Goal: Information Seeking & Learning: Learn about a topic

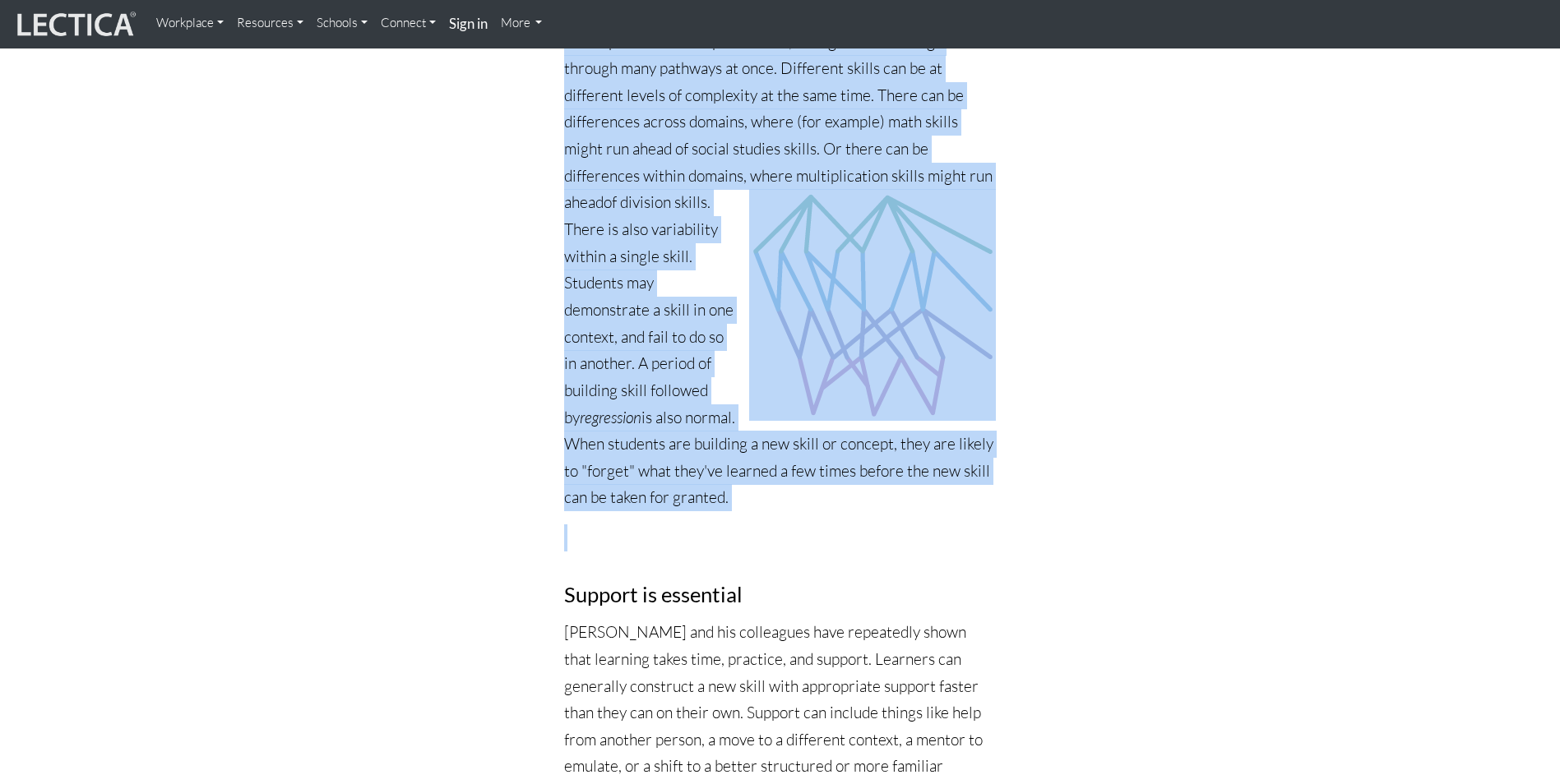
scroll to position [2878, 0]
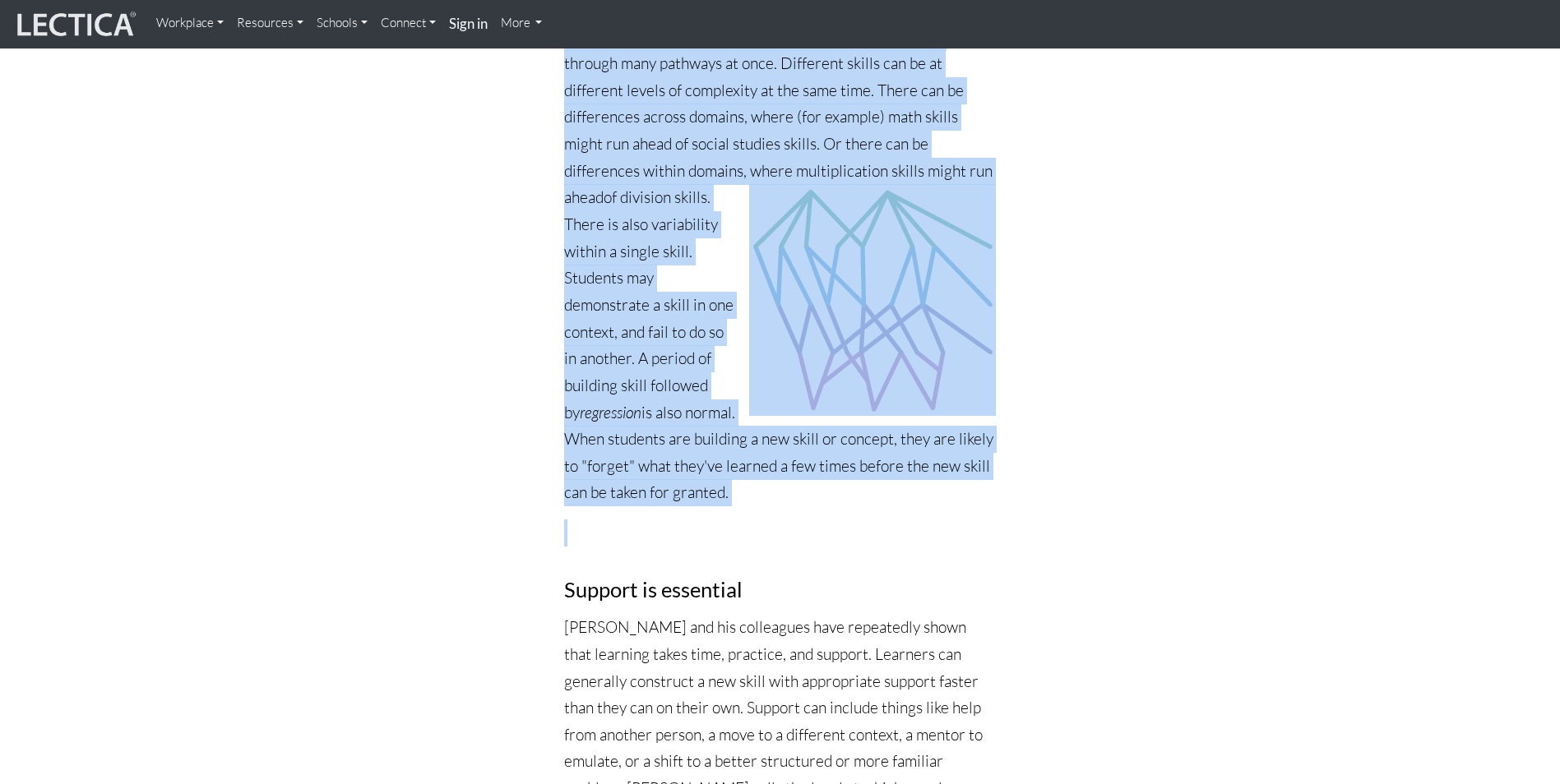
drag, startPoint x: 571, startPoint y: 235, endPoint x: 838, endPoint y: 490, distance: 369.2
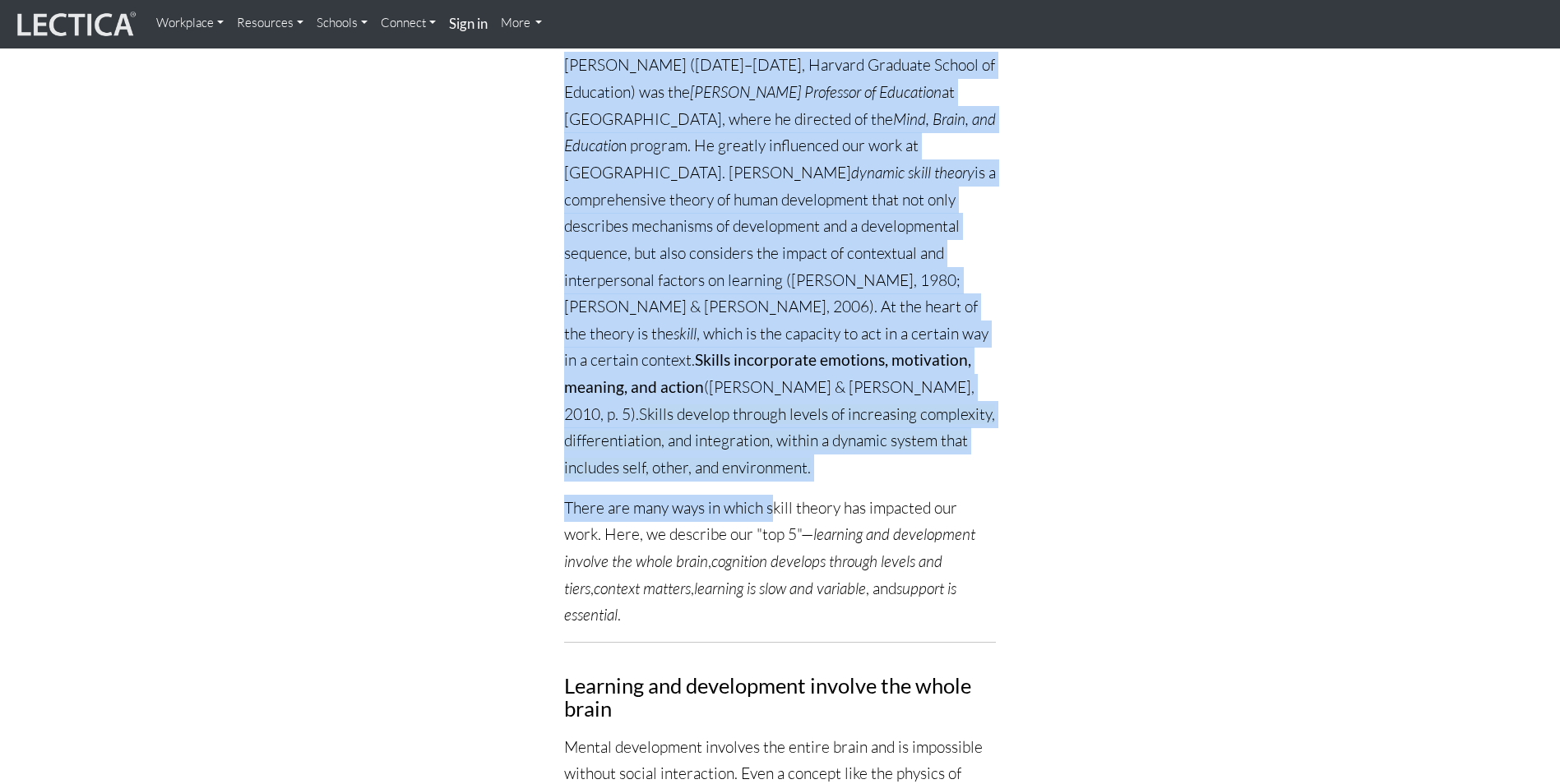
scroll to position [329, 0]
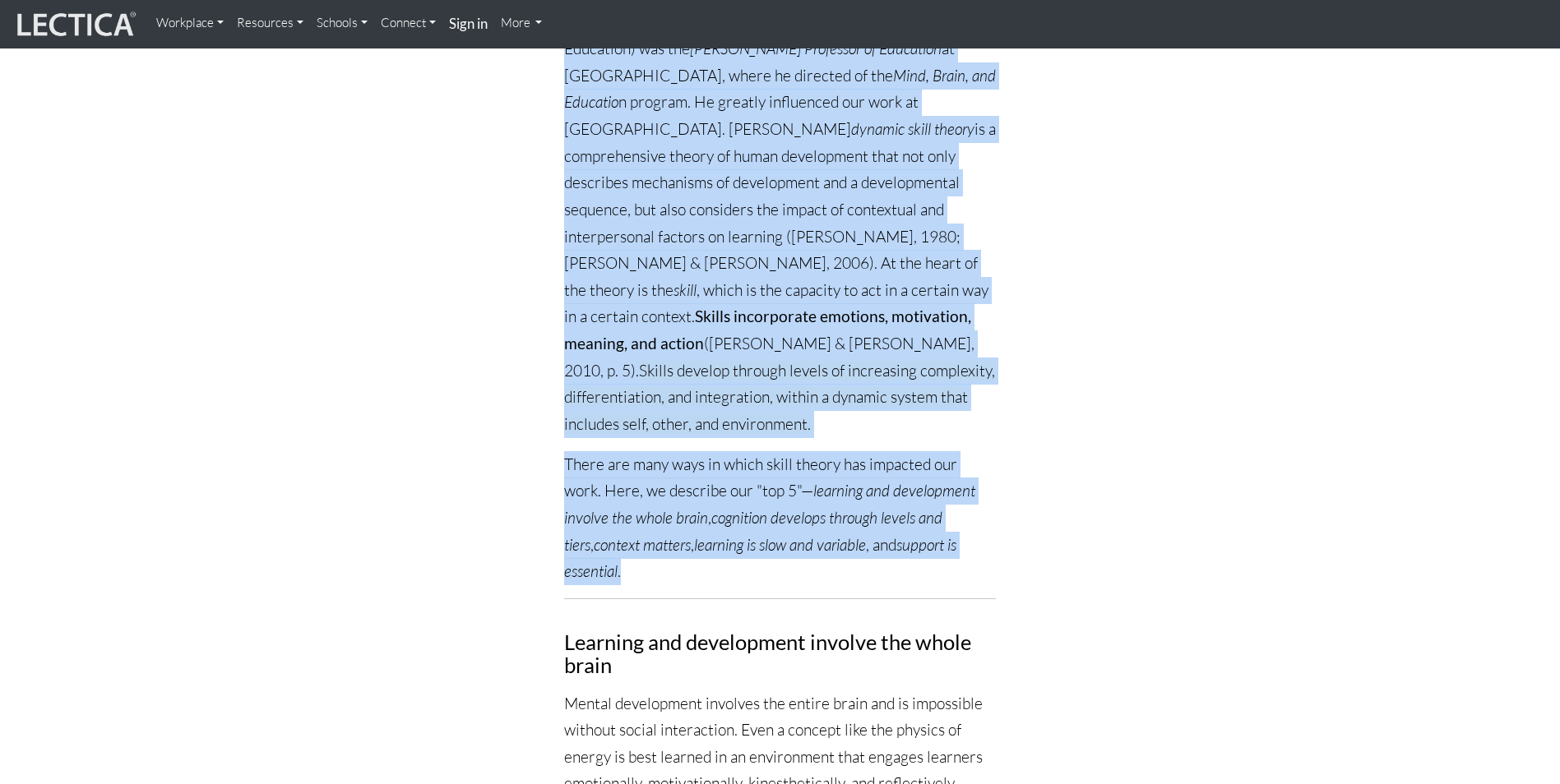
drag, startPoint x: 561, startPoint y: 347, endPoint x: 759, endPoint y: 541, distance: 277.2
copy div "Lo. Ipsumdo (1488–1602, Sitamet Consecte Adipis el Seddoeius) tem inc Utlabor E…"
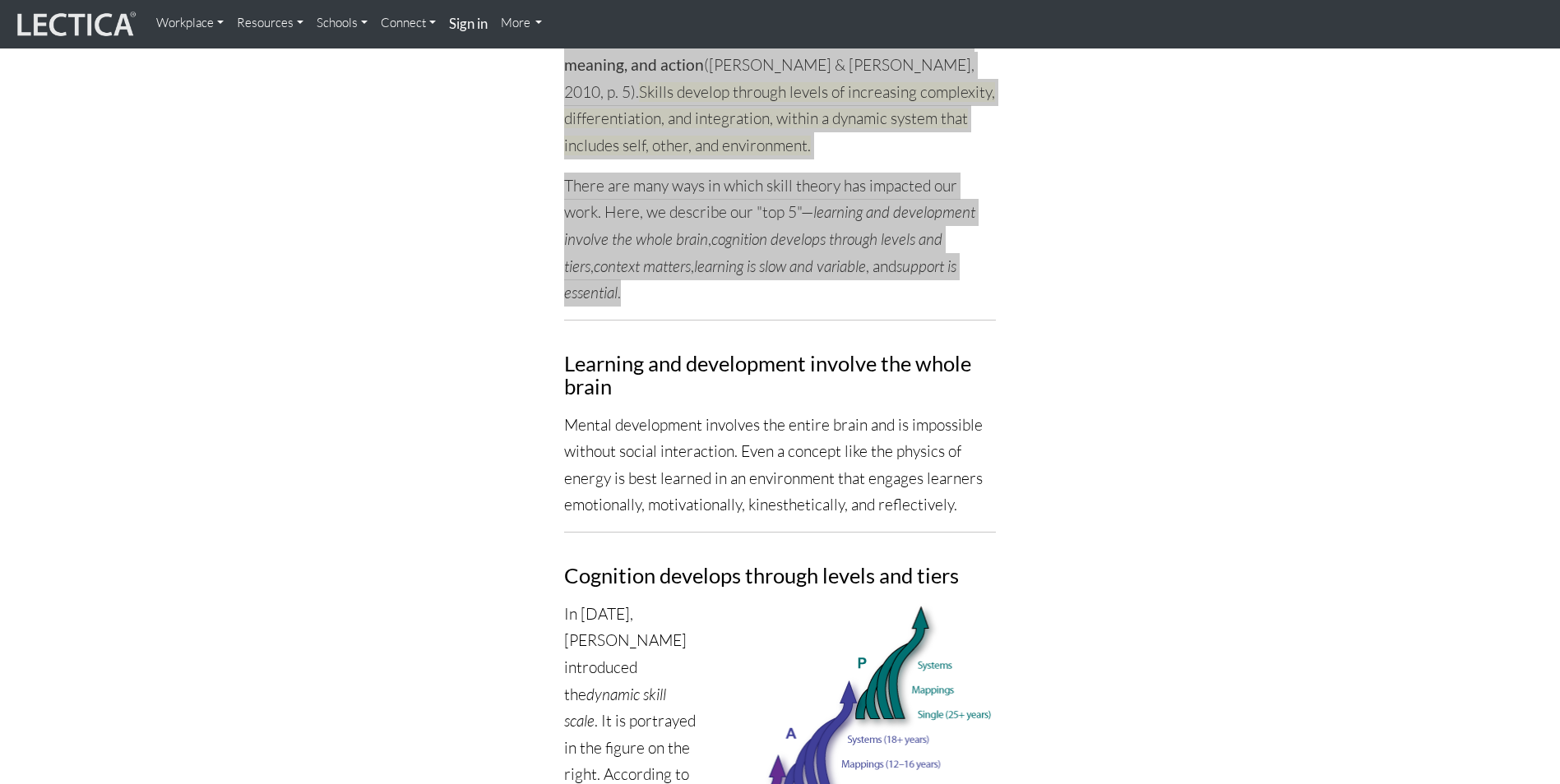
scroll to position [658, 0]
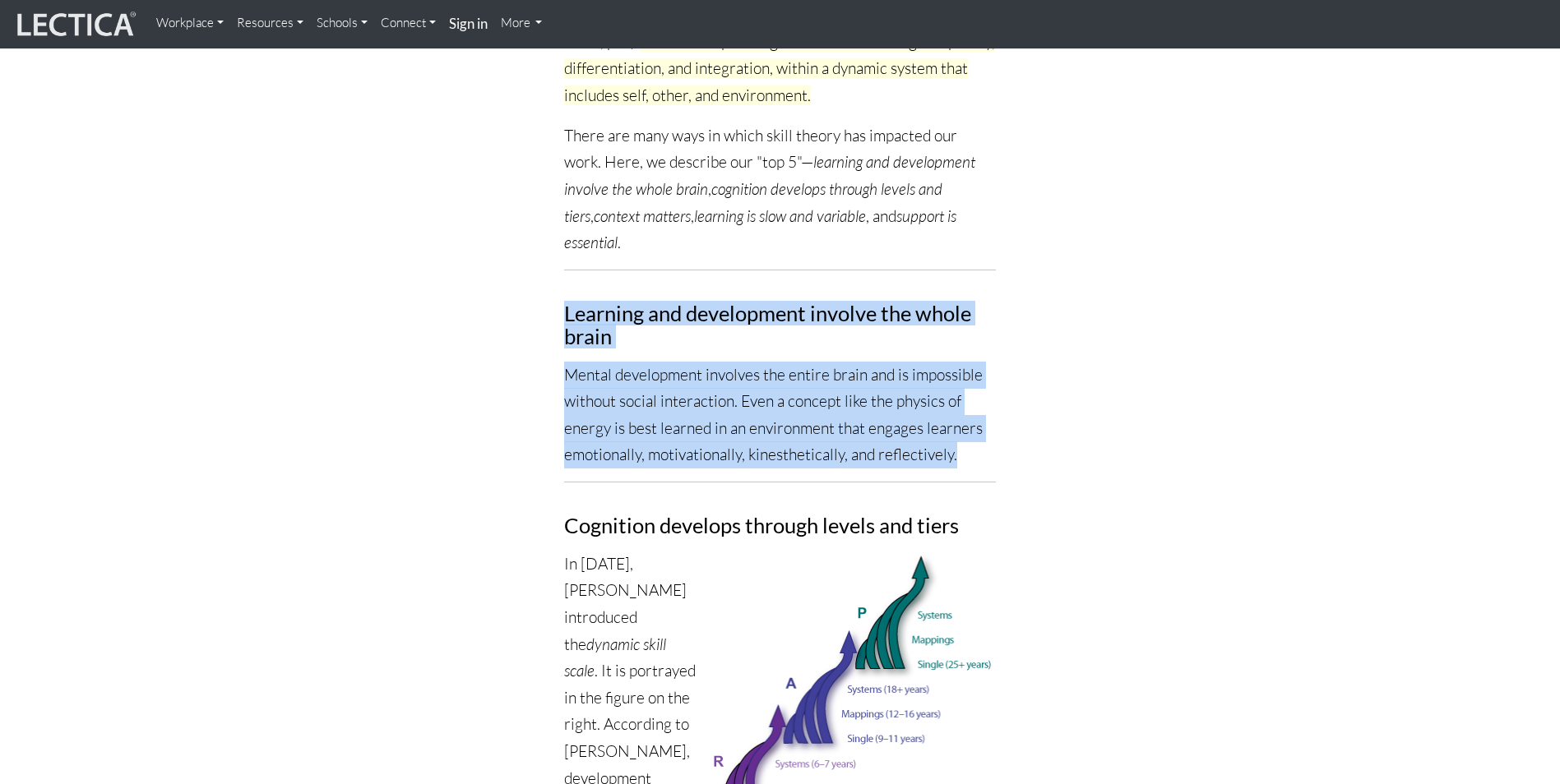
drag, startPoint x: 565, startPoint y: 287, endPoint x: 958, endPoint y: 433, distance: 419.2
copy div "Learning and development involve the whole brain Mental development involves th…"
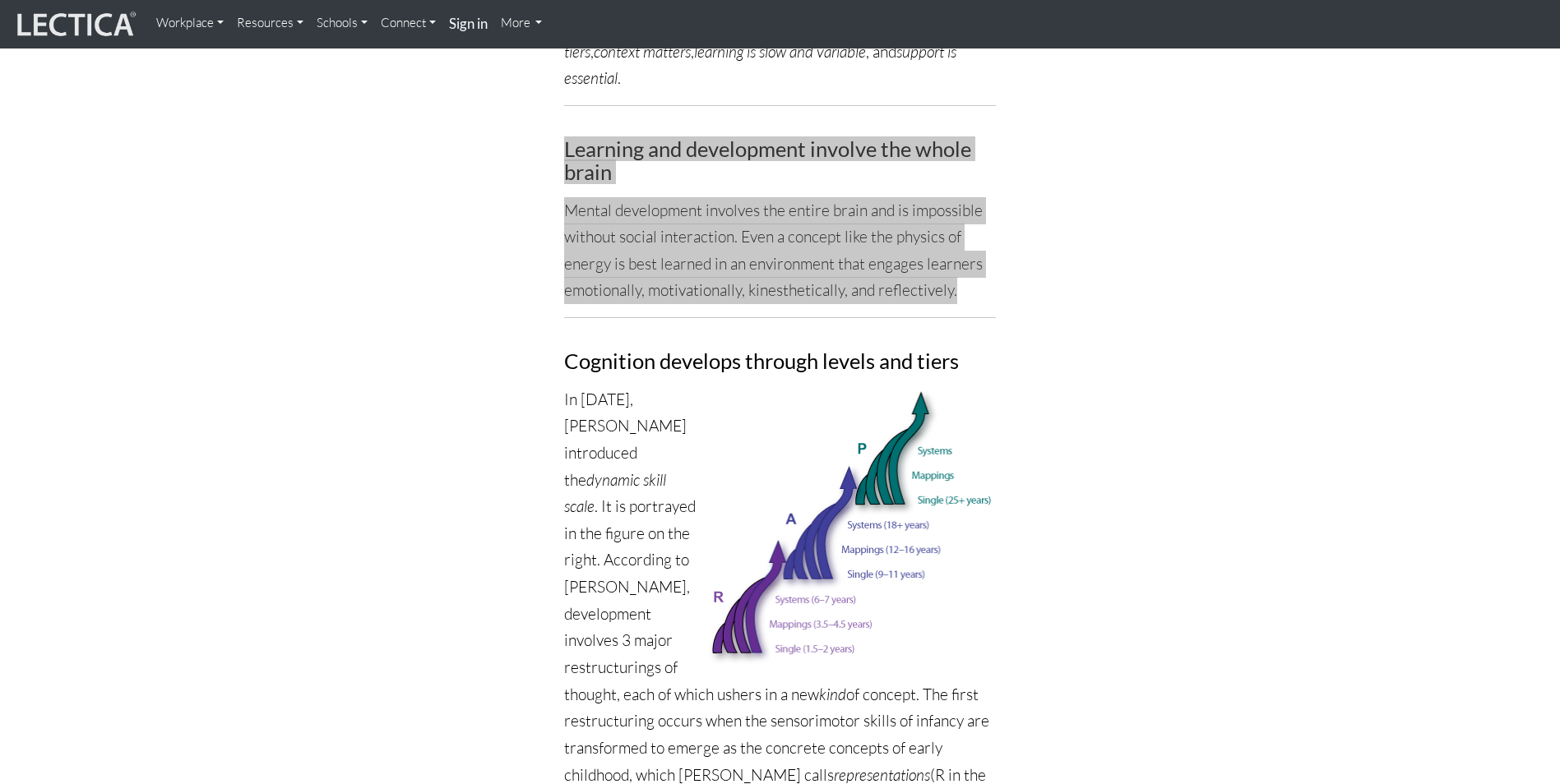
scroll to position [904, 0]
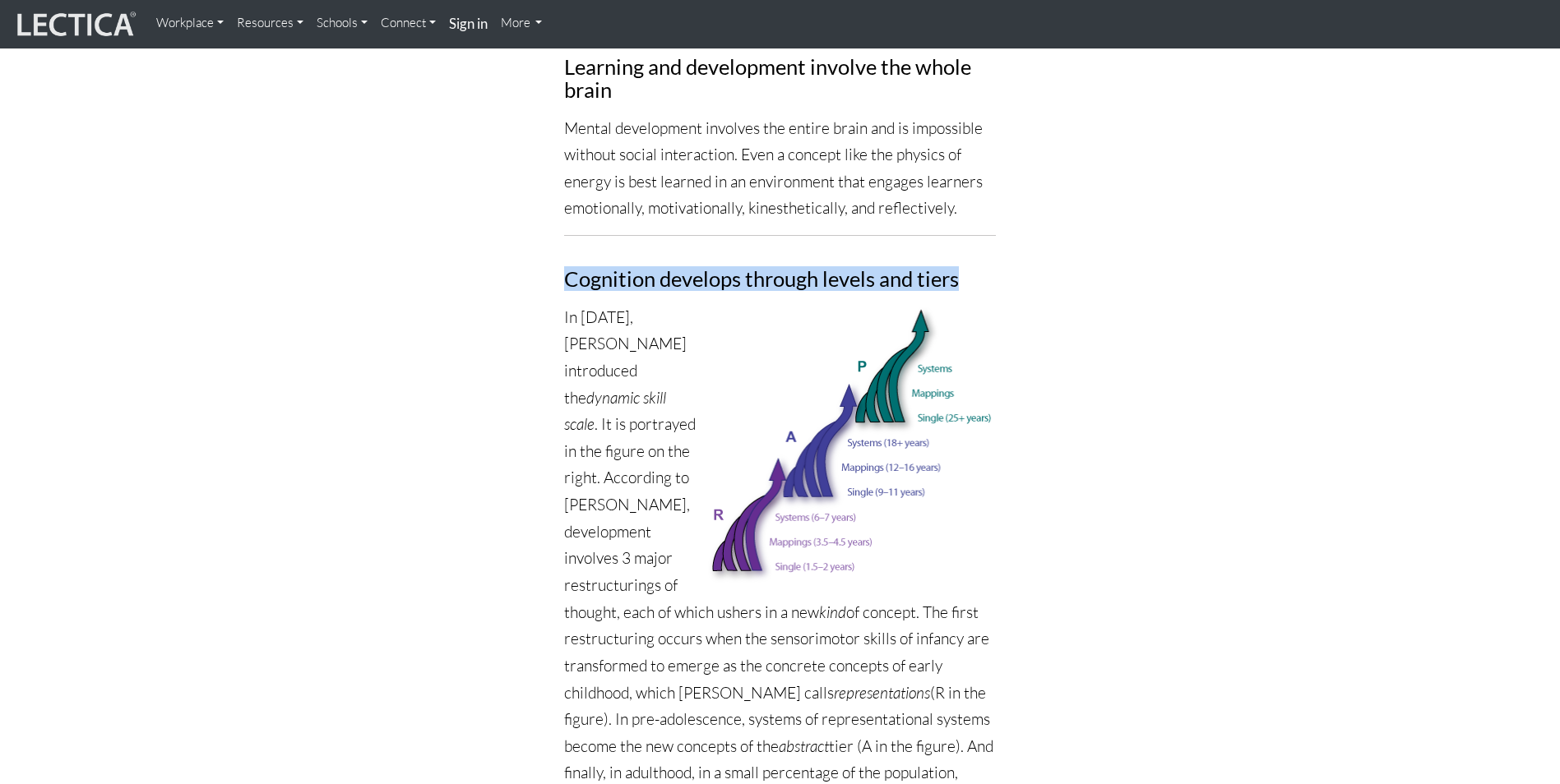
drag, startPoint x: 567, startPoint y: 248, endPoint x: 956, endPoint y: 254, distance: 389.0
click at [956, 267] on h3 "Cognition develops through levels and tiers" at bounding box center [780, 279] width 432 height 23
copy h3 "Cognition develops through levels and tiers"
drag, startPoint x: 617, startPoint y: 341, endPoint x: 616, endPoint y: 327, distance: 14.0
click at [617, 388] on icon "dynamic skill scale" at bounding box center [615, 411] width 102 height 47
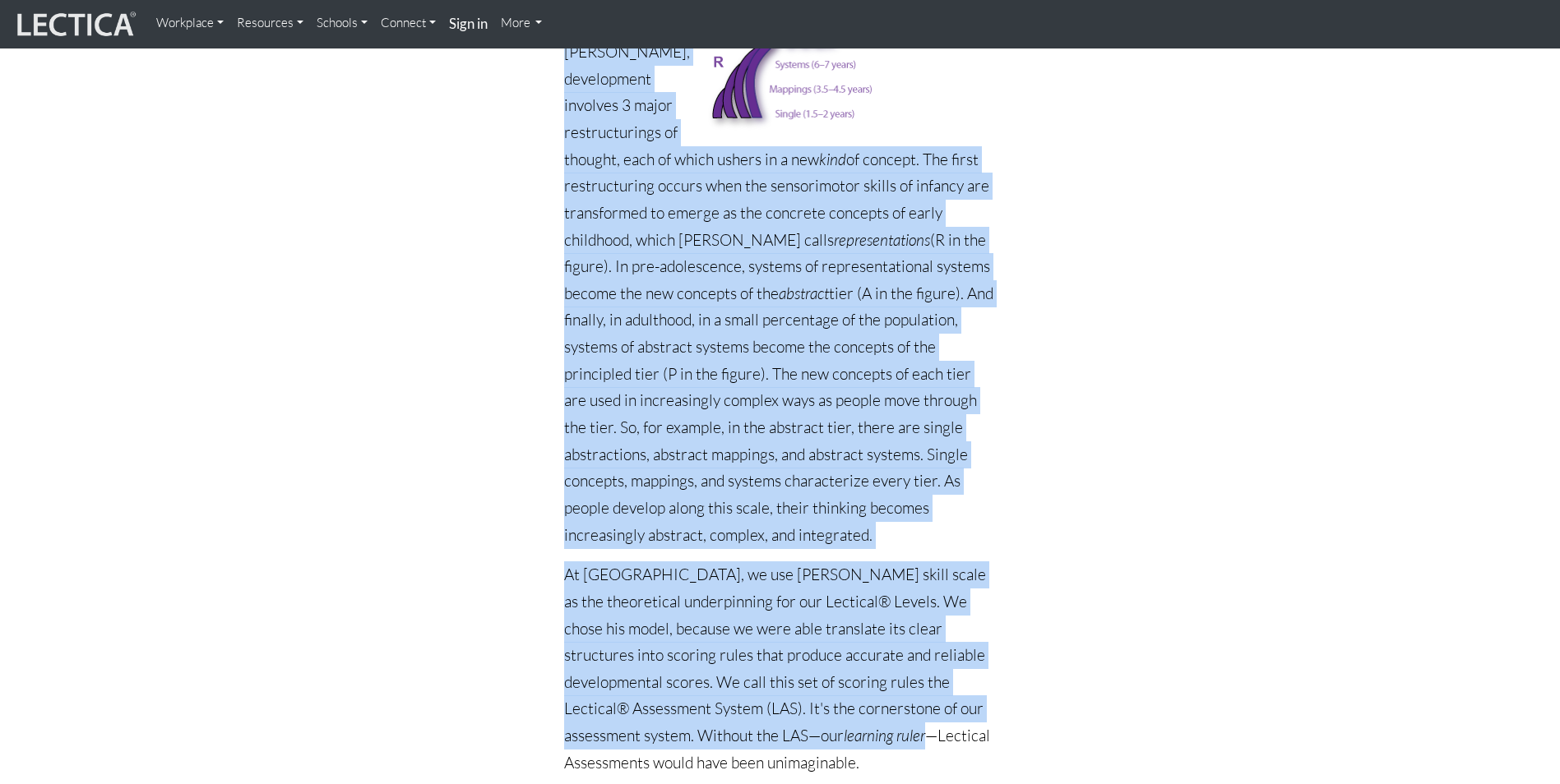
scroll to position [1398, 0]
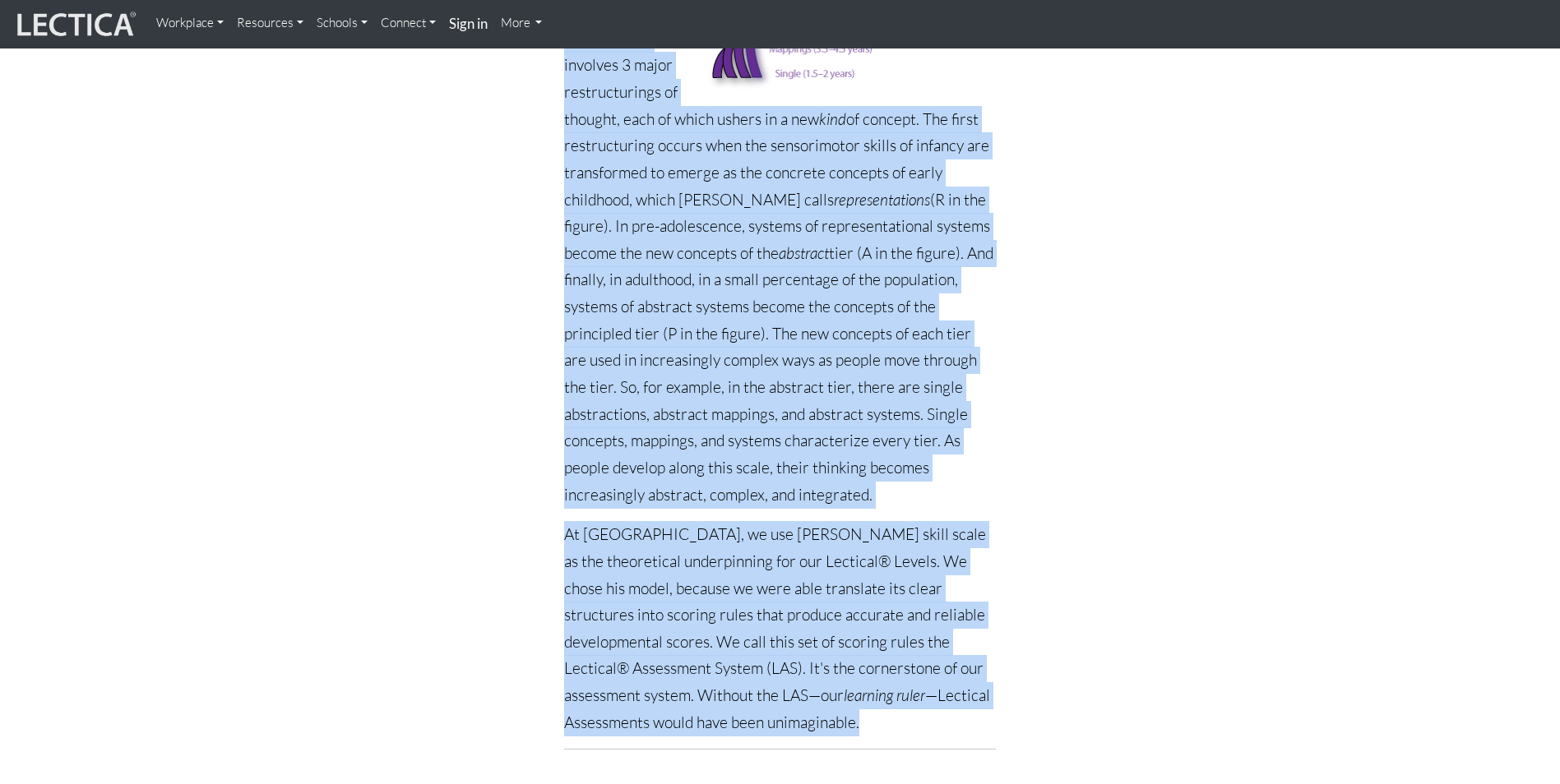
drag, startPoint x: 561, startPoint y: 282, endPoint x: 805, endPoint y: 664, distance: 453.3
copy div "In [DATE], [PERSON_NAME] introduced the dynamic skill scale . It is portrayed i…"
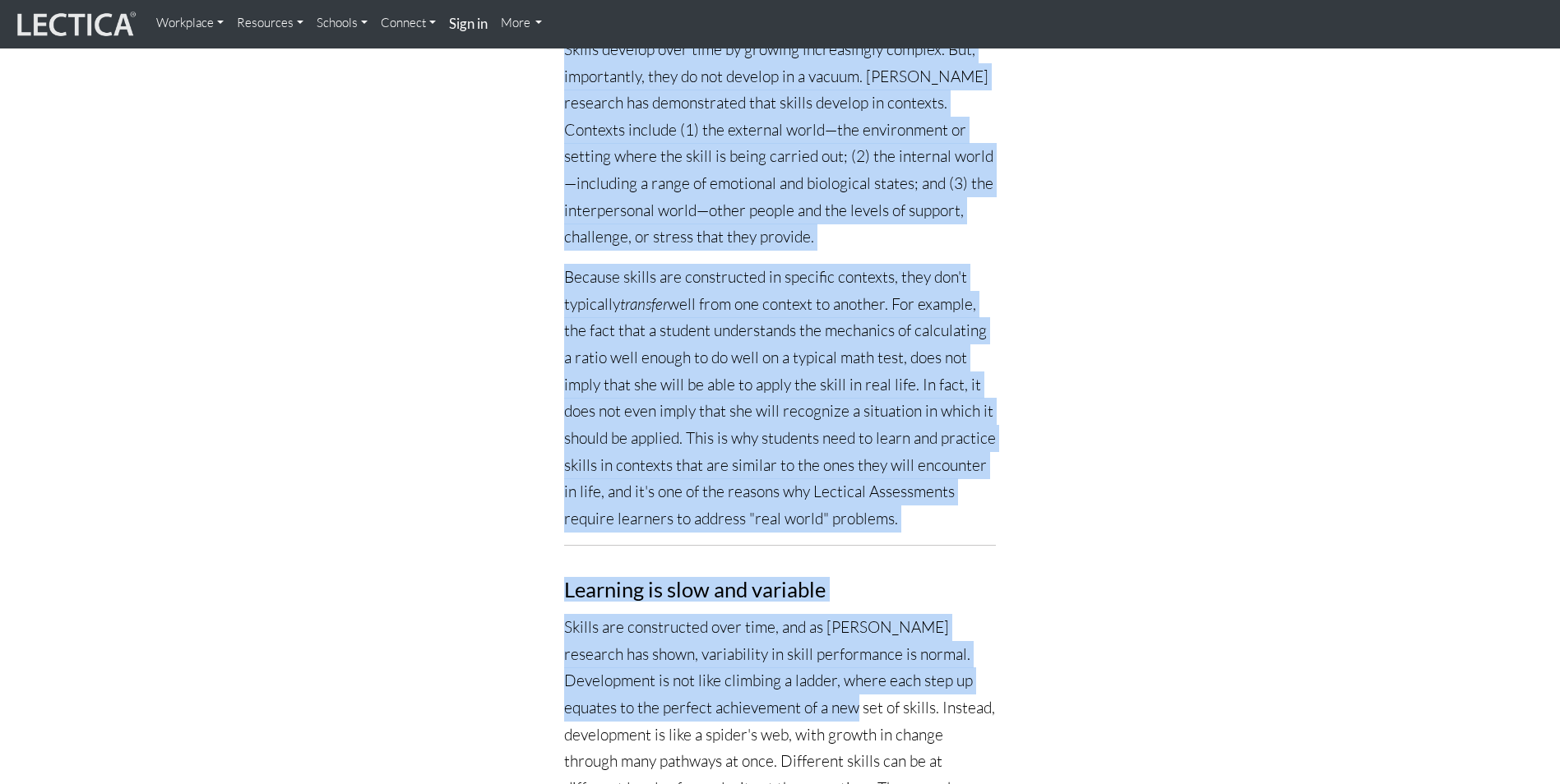
scroll to position [2302, 0]
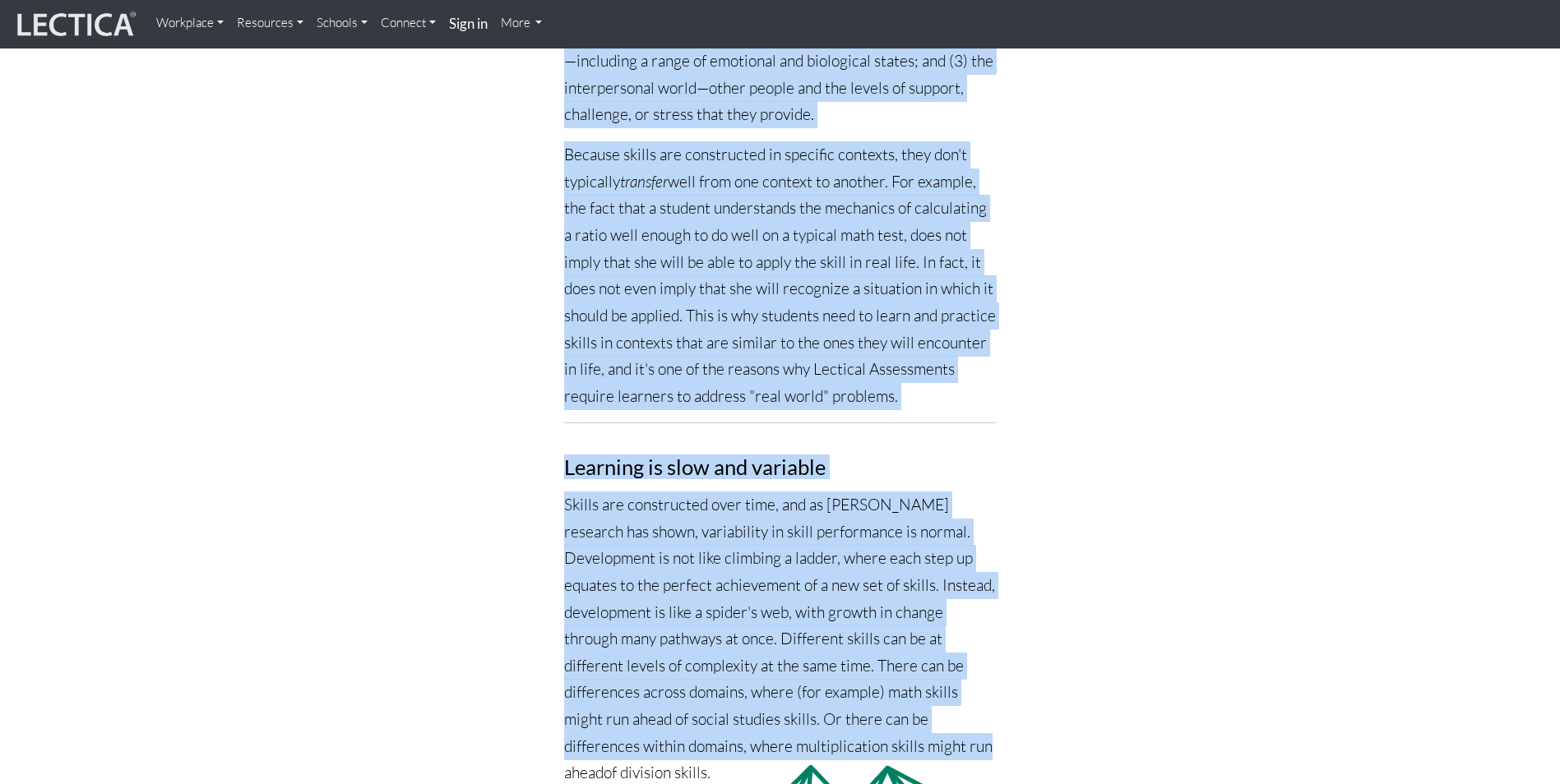
drag, startPoint x: 559, startPoint y: 443, endPoint x: 1008, endPoint y: 691, distance: 512.9
copy div "Loremi dolorsi amet cons ad elitsed doeiusmodtem incidid. Utl, etdoloremag, ali…"
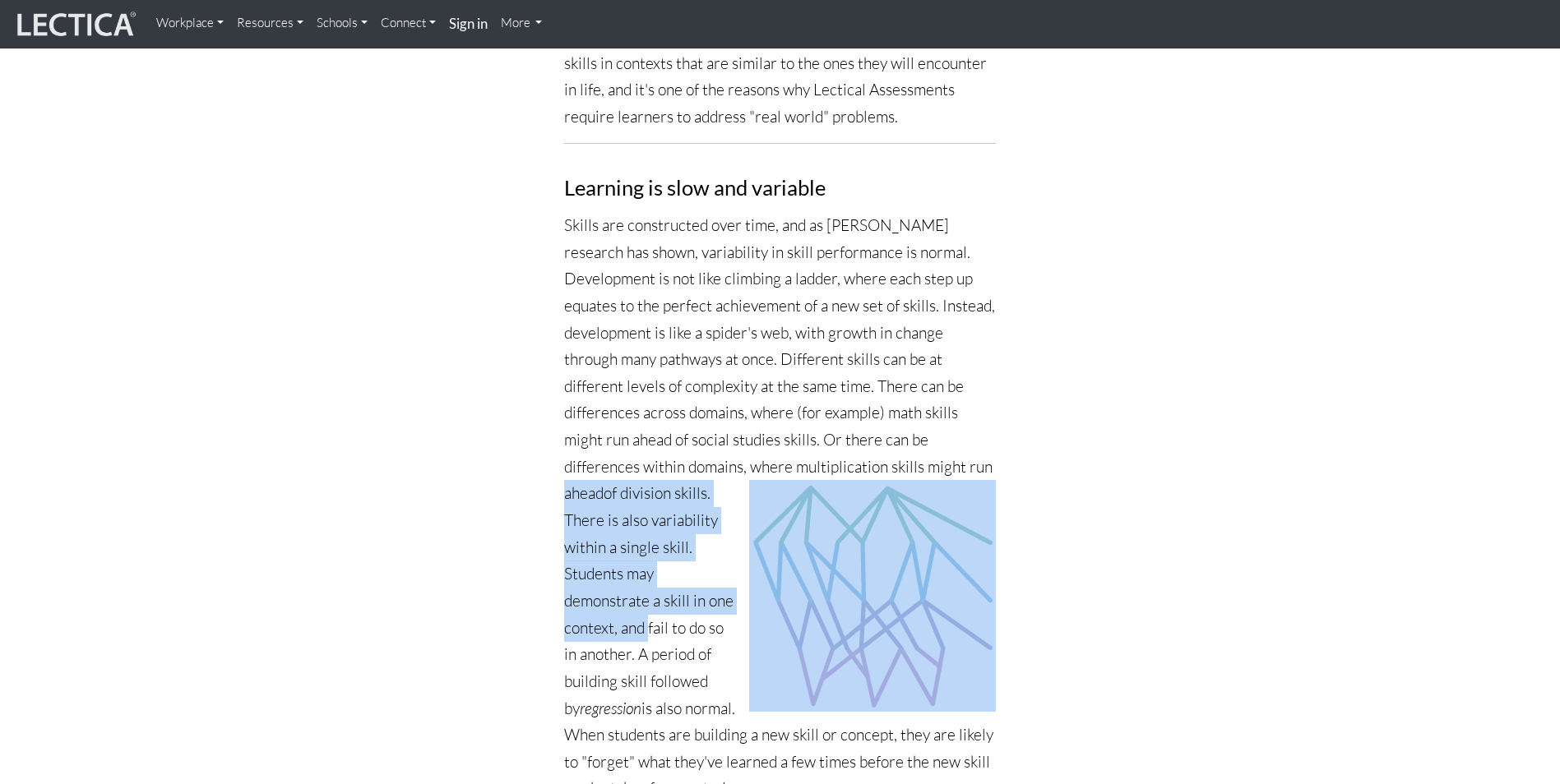
scroll to position [2631, 0]
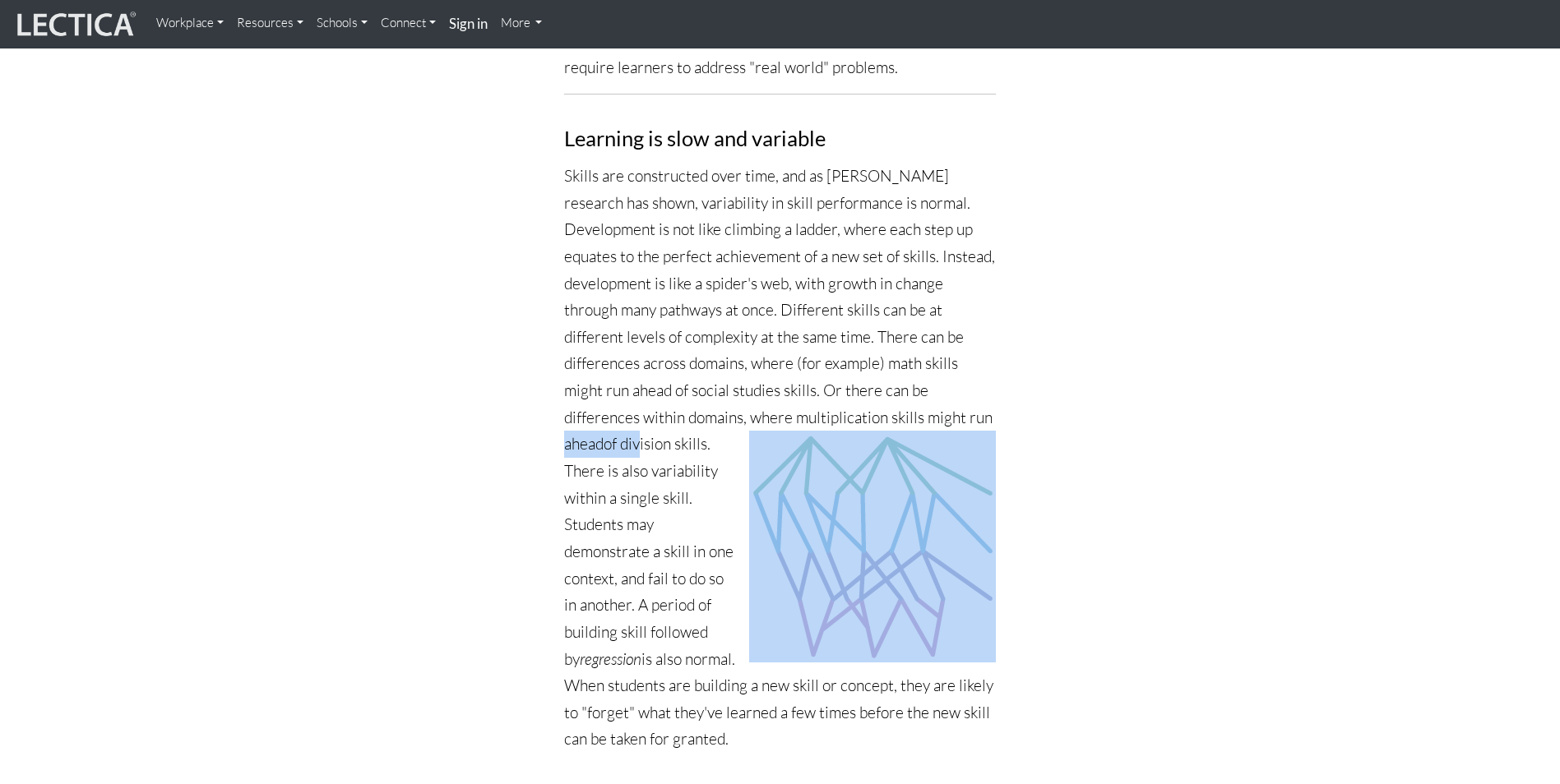
drag, startPoint x: 566, startPoint y: 472, endPoint x: 643, endPoint y: 384, distance: 116.9
click at [643, 384] on p "Skills are constructed over time, and as [PERSON_NAME] research has shown, vari…" at bounding box center [780, 458] width 432 height 591
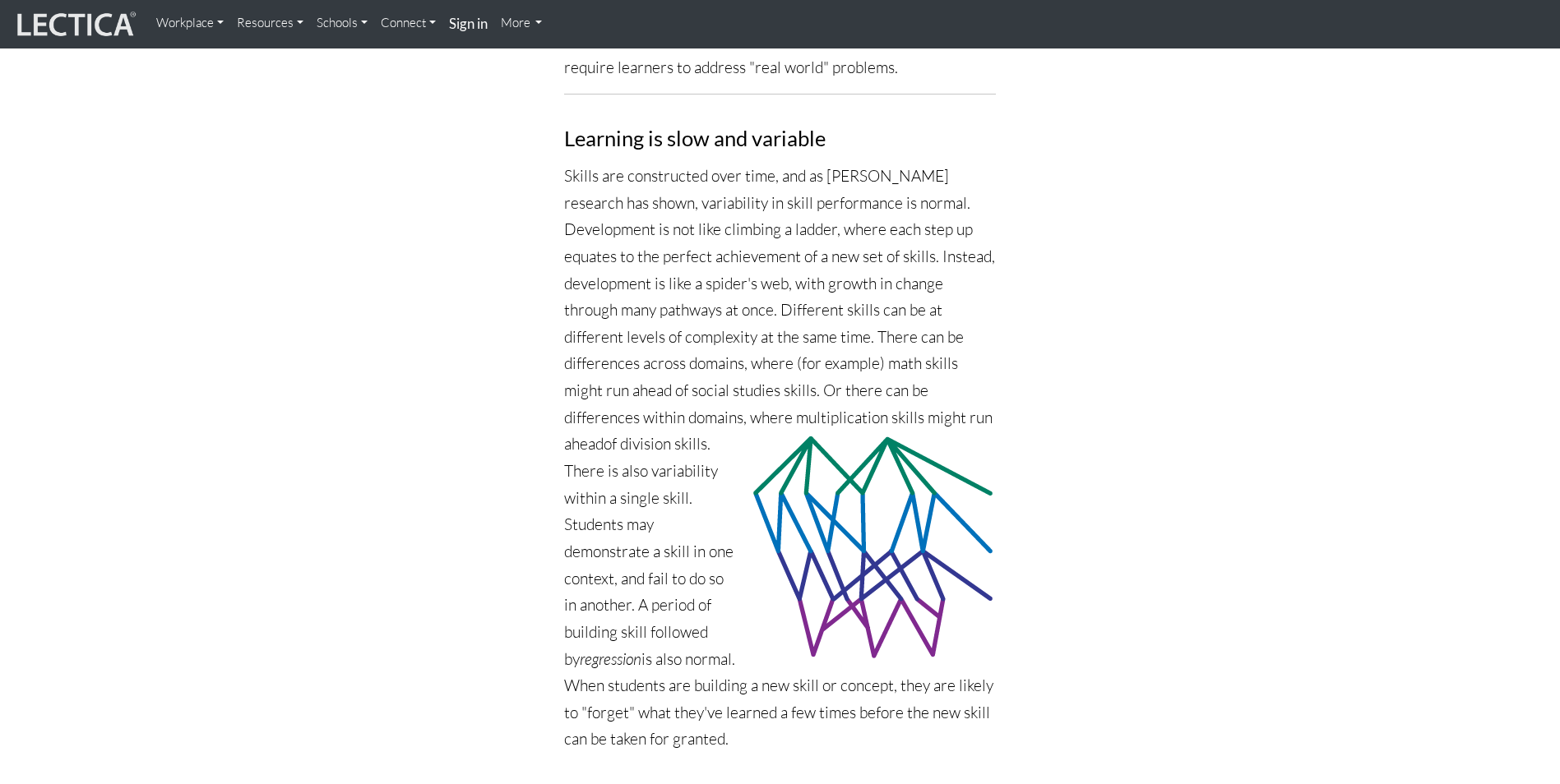
drag, startPoint x: 643, startPoint y: 384, endPoint x: 677, endPoint y: 450, distance: 74.2
click at [677, 438] on p "Skills are constructed over time, and as [PERSON_NAME] research has shown, vari…" at bounding box center [780, 458] width 432 height 591
drag, startPoint x: 743, startPoint y: 686, endPoint x: 564, endPoint y: 410, distance: 329.0
copy p "There is also variability within a single skill. Students may demonstrate a ski…"
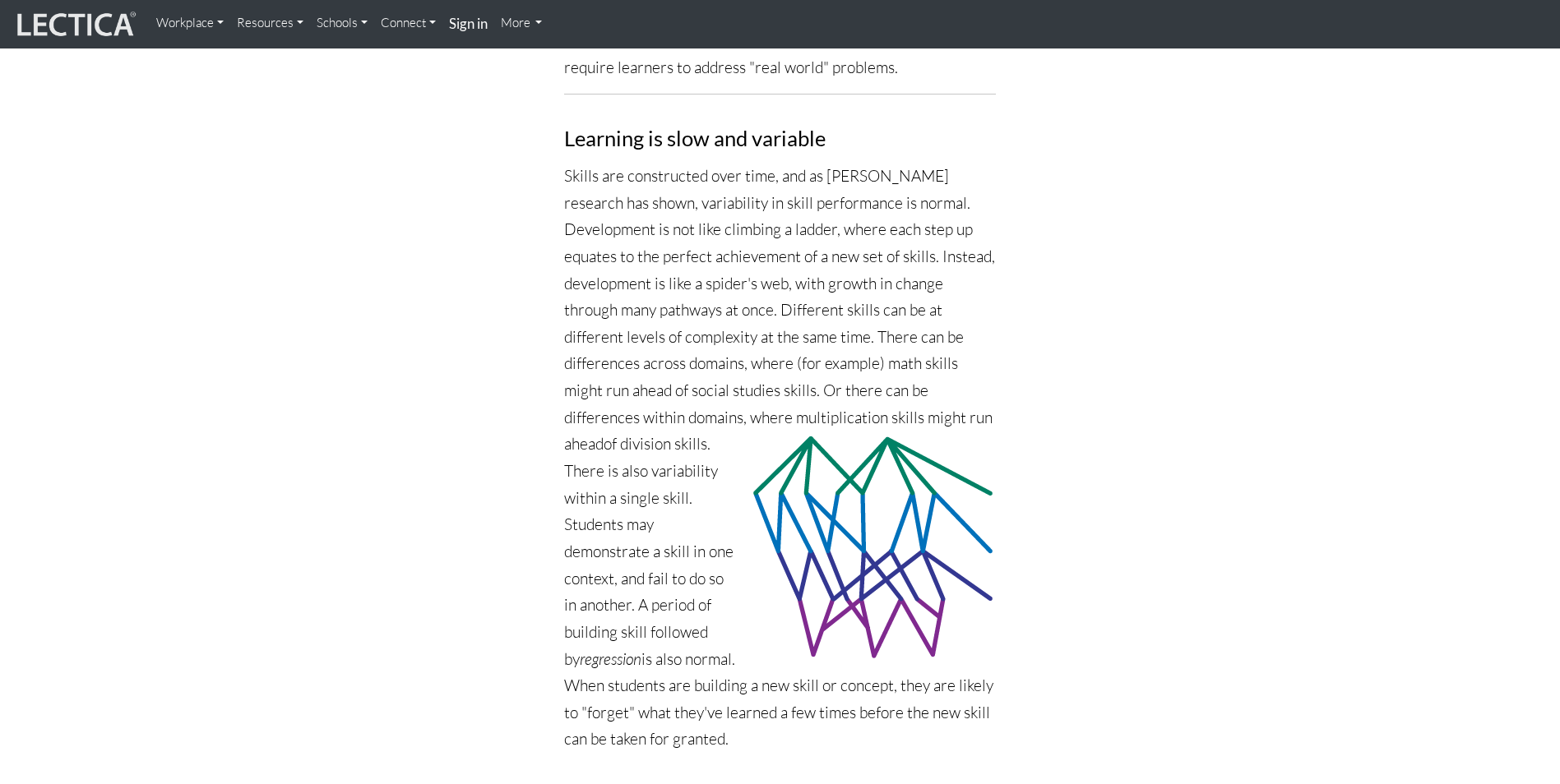
click at [570, 392] on p "Skills are constructed over time, and as [PERSON_NAME] research has shown, vari…" at bounding box center [780, 458] width 432 height 591
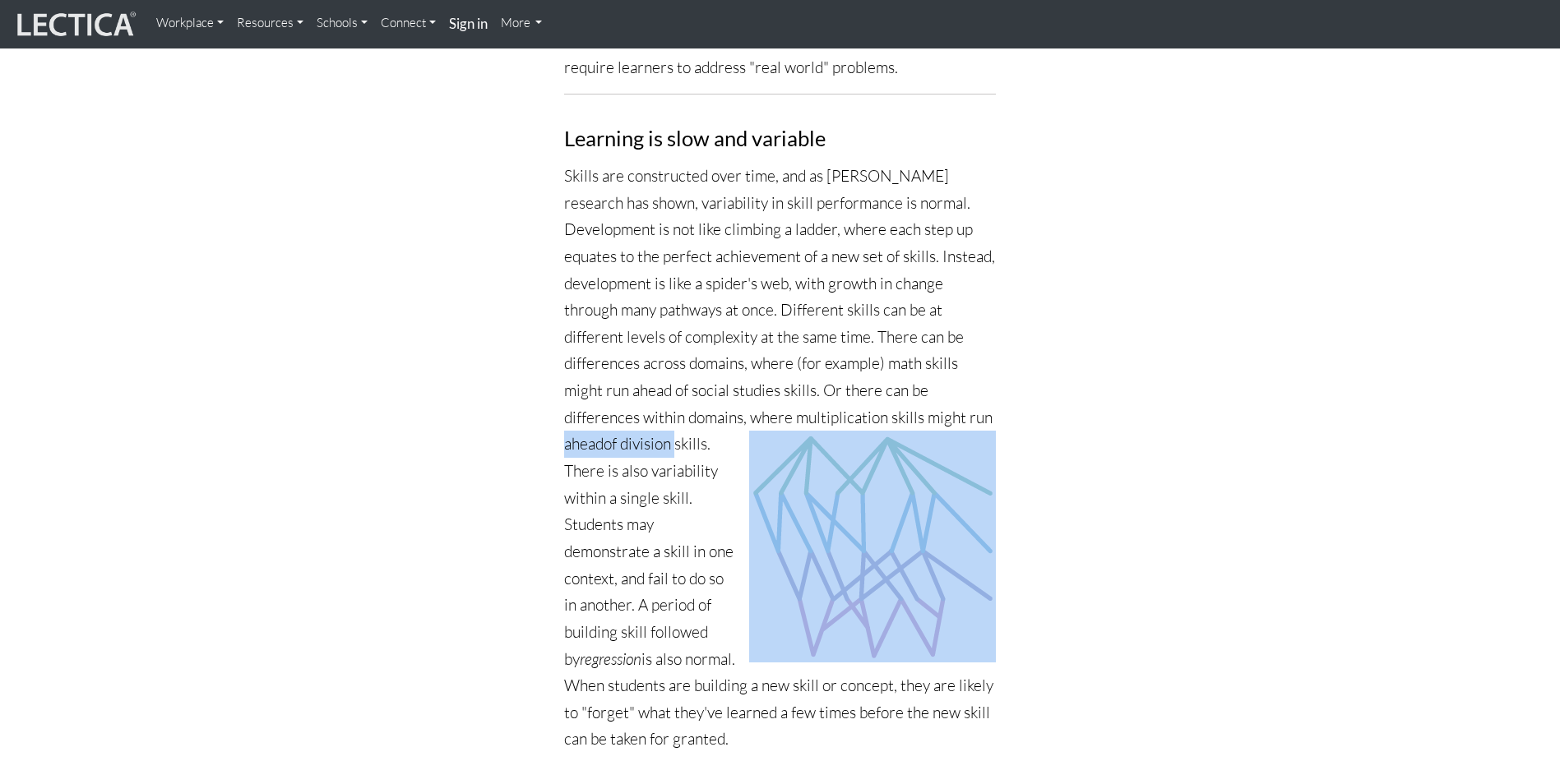
drag, startPoint x: 565, startPoint y: 387, endPoint x: 678, endPoint y: 389, distance: 113.0
click at [678, 389] on p "Skills are constructed over time, and as [PERSON_NAME] research has shown, vari…" at bounding box center [780, 458] width 432 height 591
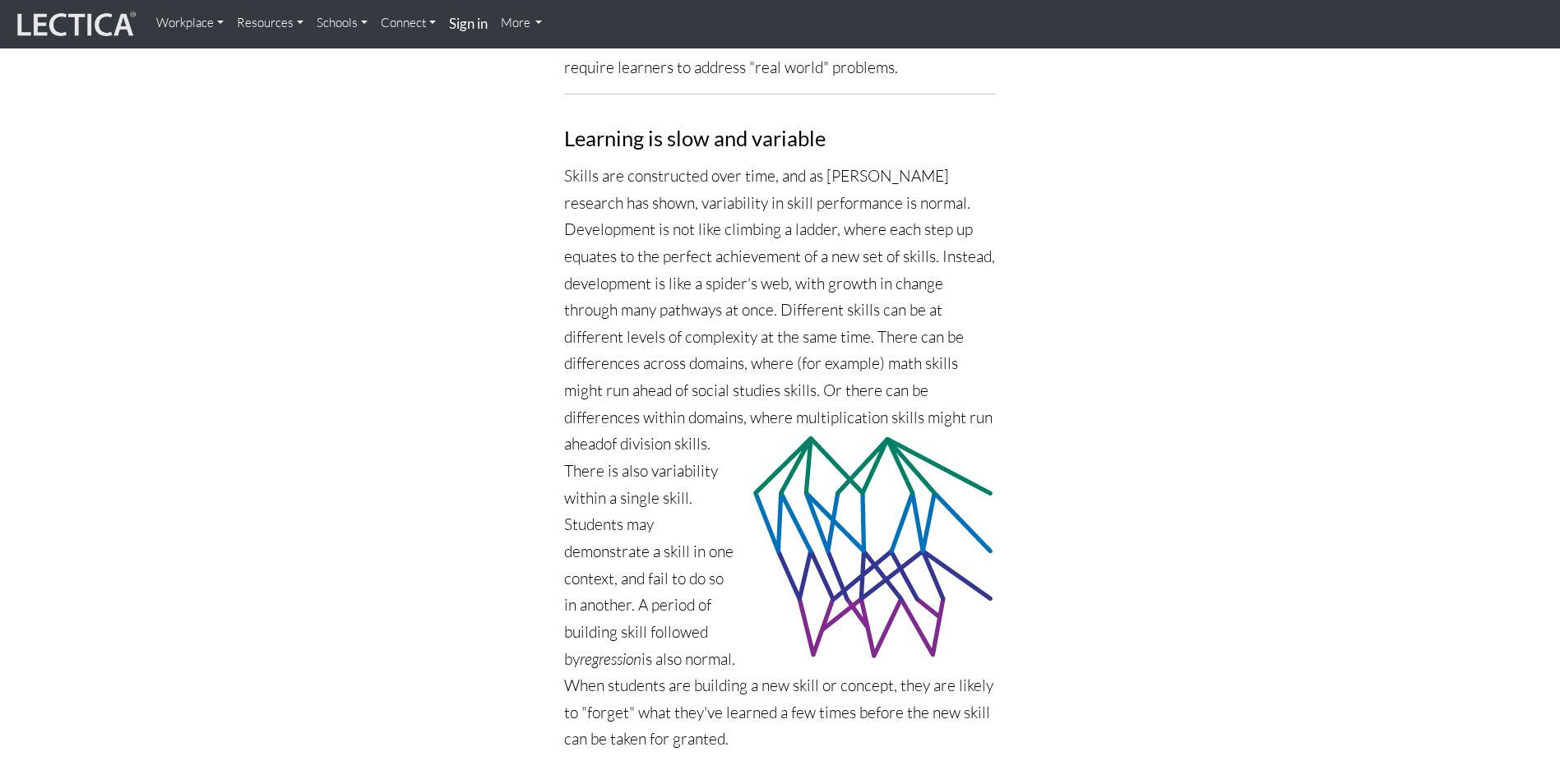
click at [611, 641] on p "Skills are constructed over time, and as [PERSON_NAME] research has shown, vari…" at bounding box center [780, 458] width 432 height 591
drag, startPoint x: 565, startPoint y: 416, endPoint x: 754, endPoint y: 678, distance: 323.1
click at [754, 678] on p "Skills are constructed over time, and as [PERSON_NAME] research has shown, vari…" at bounding box center [780, 458] width 432 height 591
copy p "There is also variability within a single skill. Students may demonstrate a ski…"
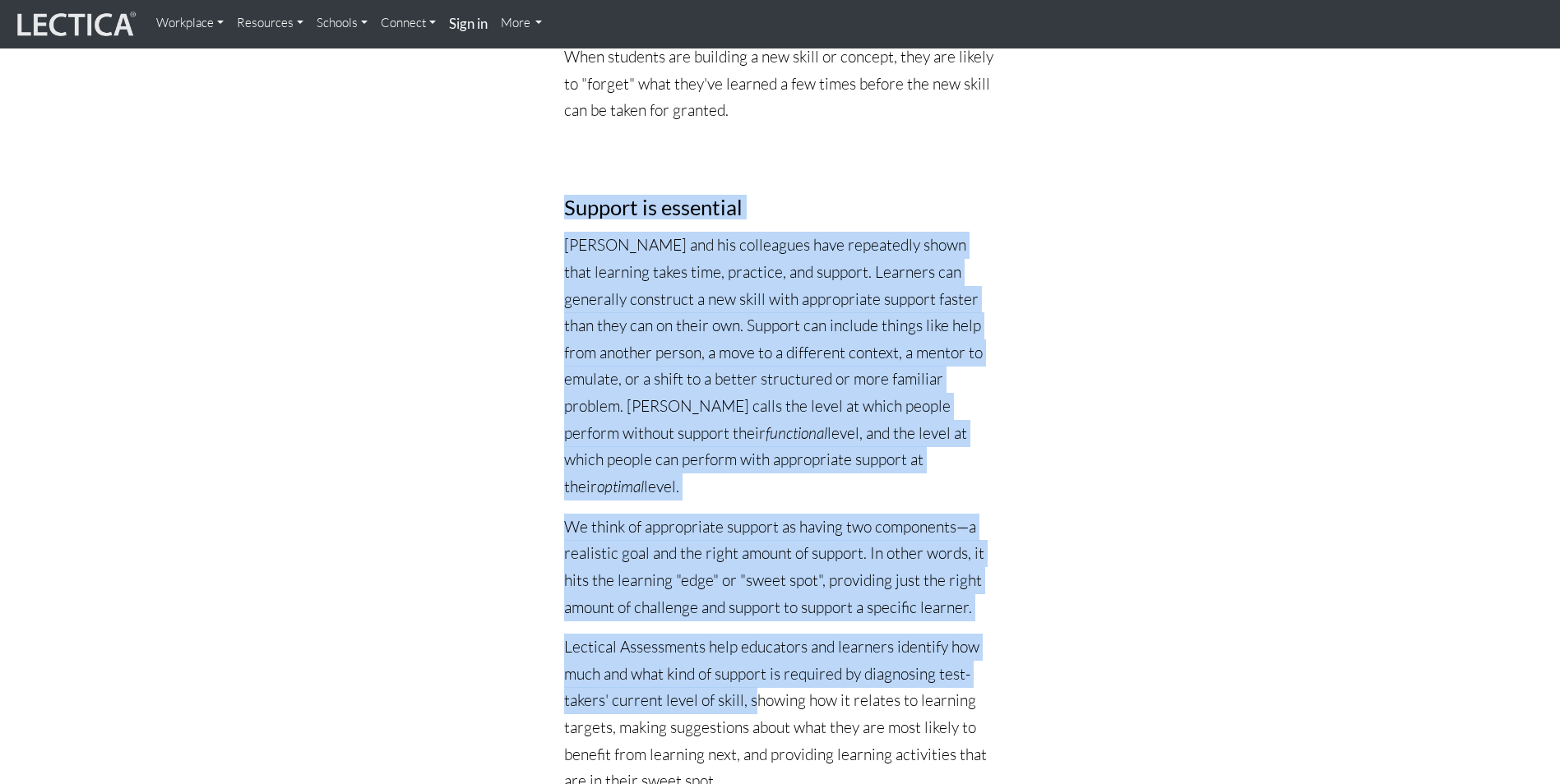
scroll to position [3371, 0]
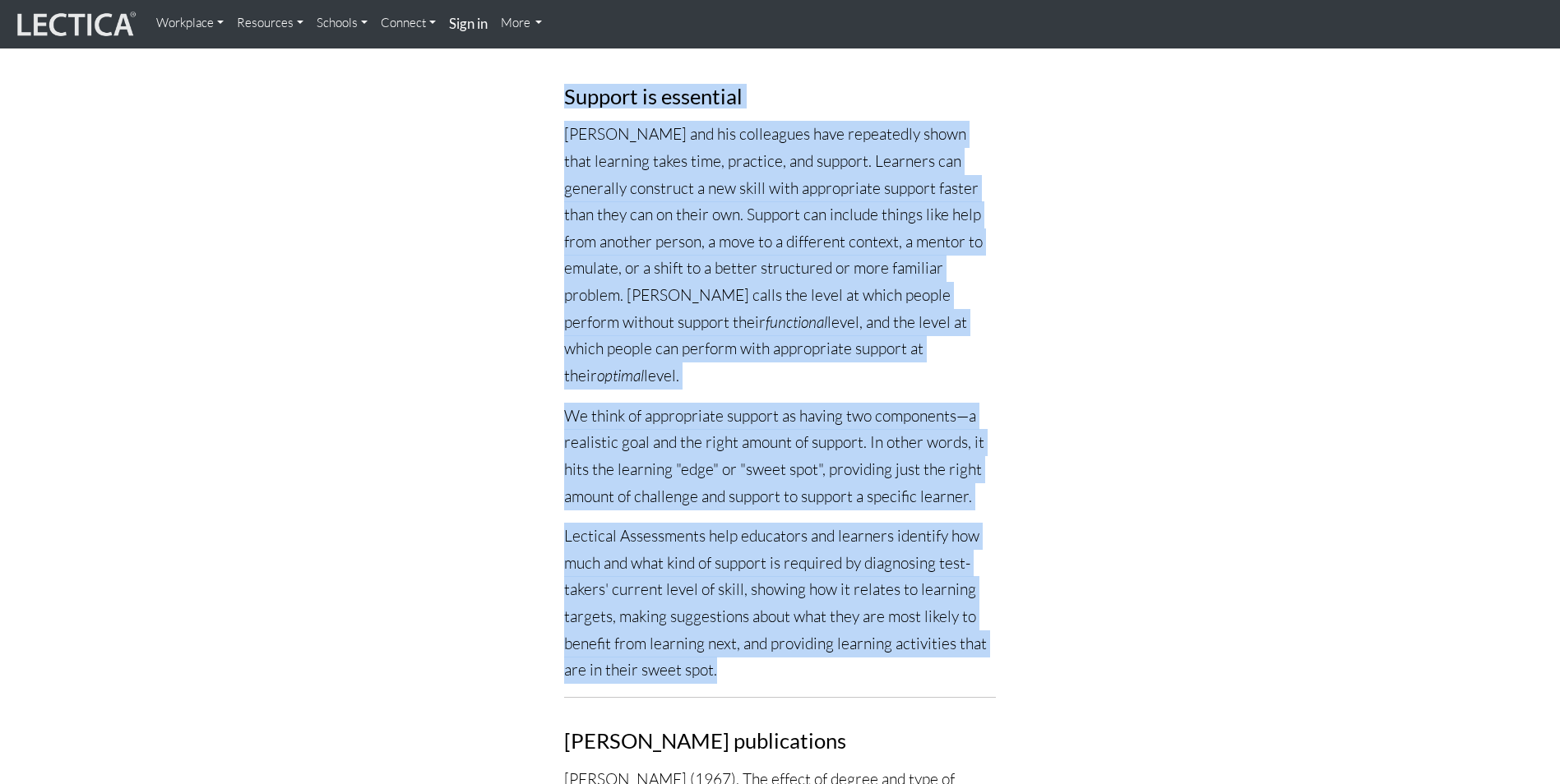
drag, startPoint x: 565, startPoint y: 443, endPoint x: 764, endPoint y: 591, distance: 248.0
copy div "Loremip do sitametco Ad. Elitsed doe tem incididunt utla etdolorema aliqu enim …"
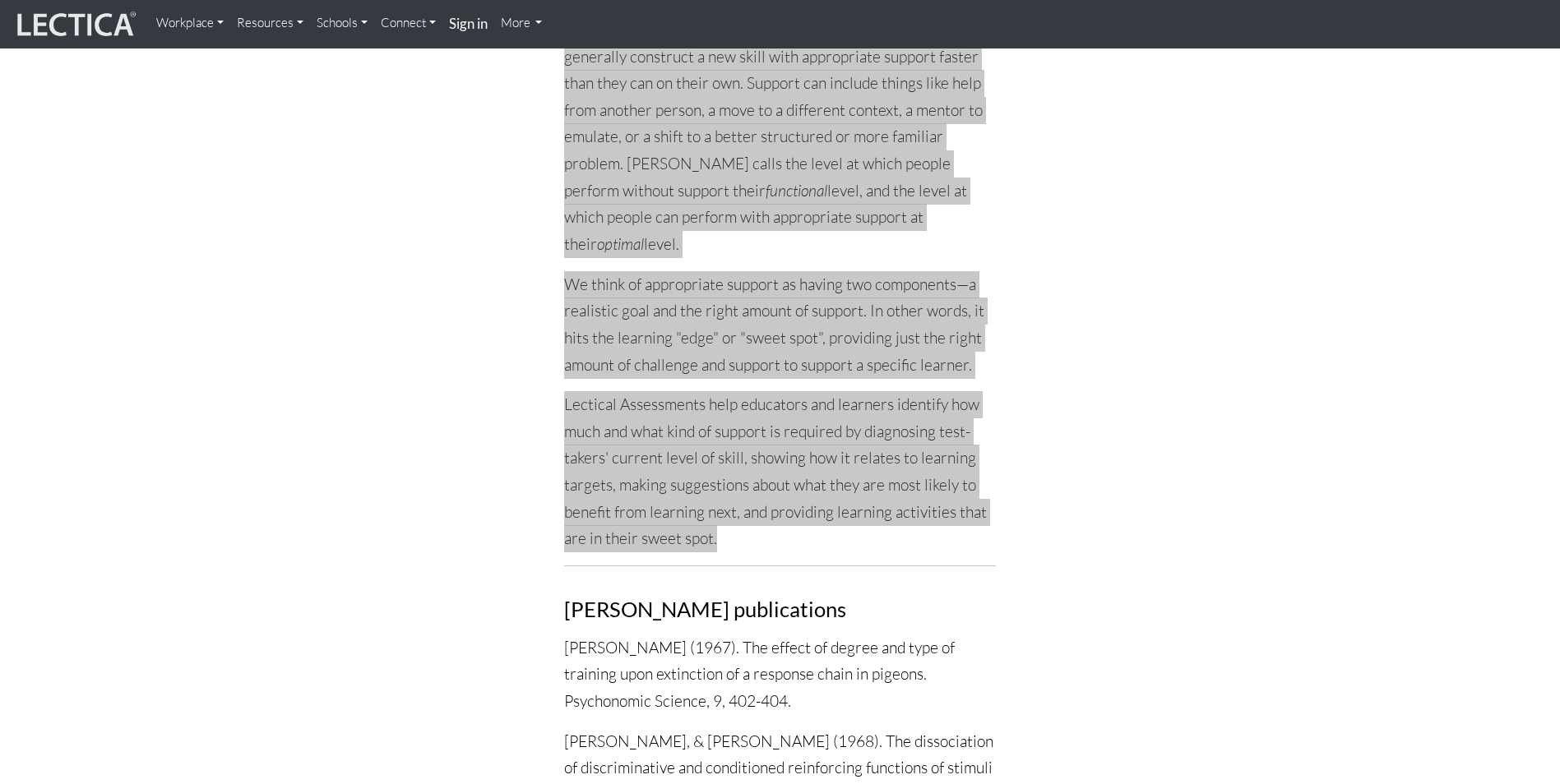
scroll to position [3700, 0]
